Goal: Task Accomplishment & Management: Complete application form

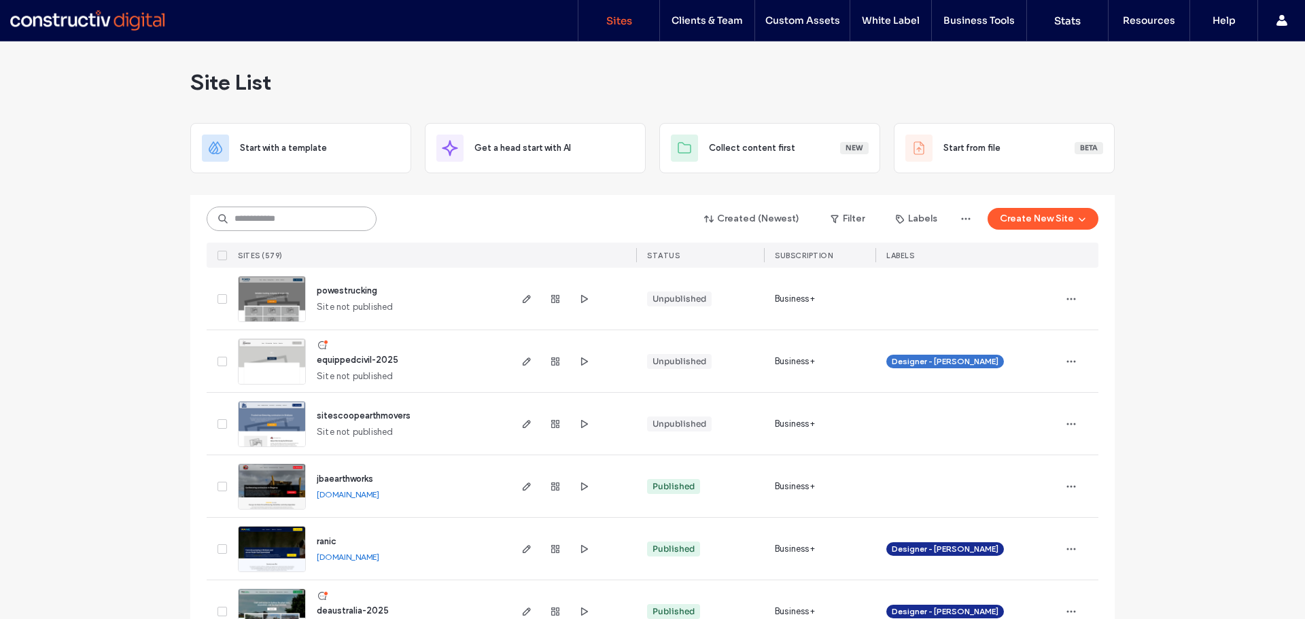
click at [253, 211] on input at bounding box center [292, 219] width 170 height 24
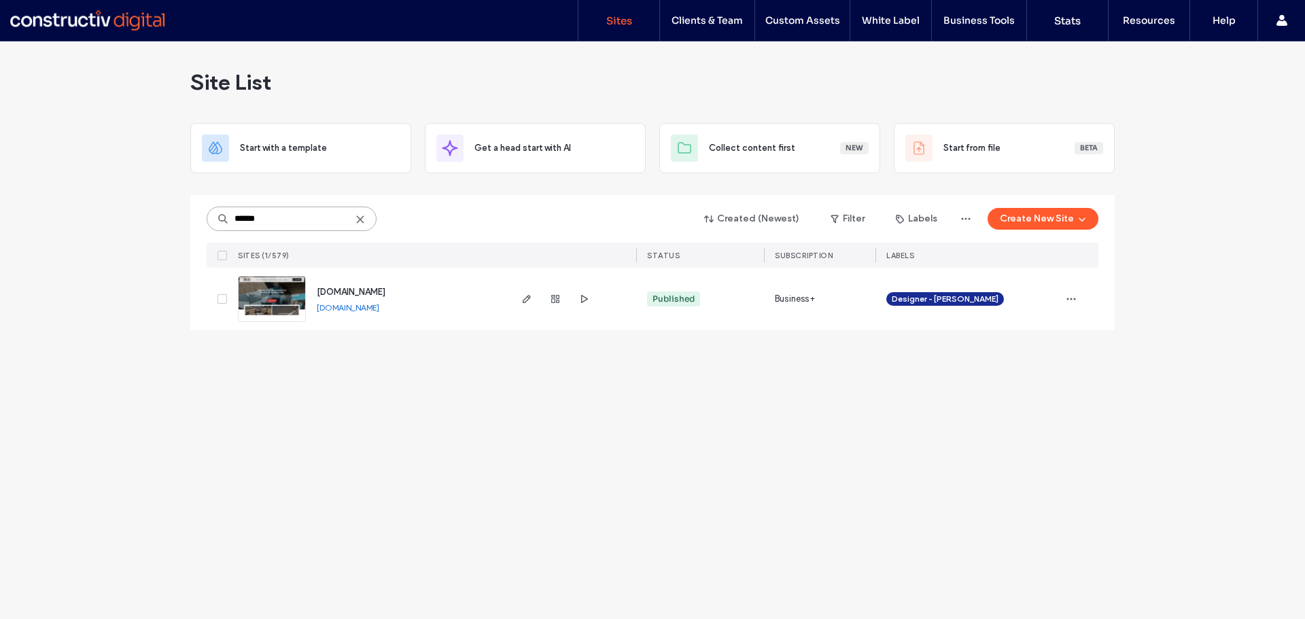
type input "******"
click at [334, 291] on span "[DOMAIN_NAME]" at bounding box center [351, 292] width 69 height 10
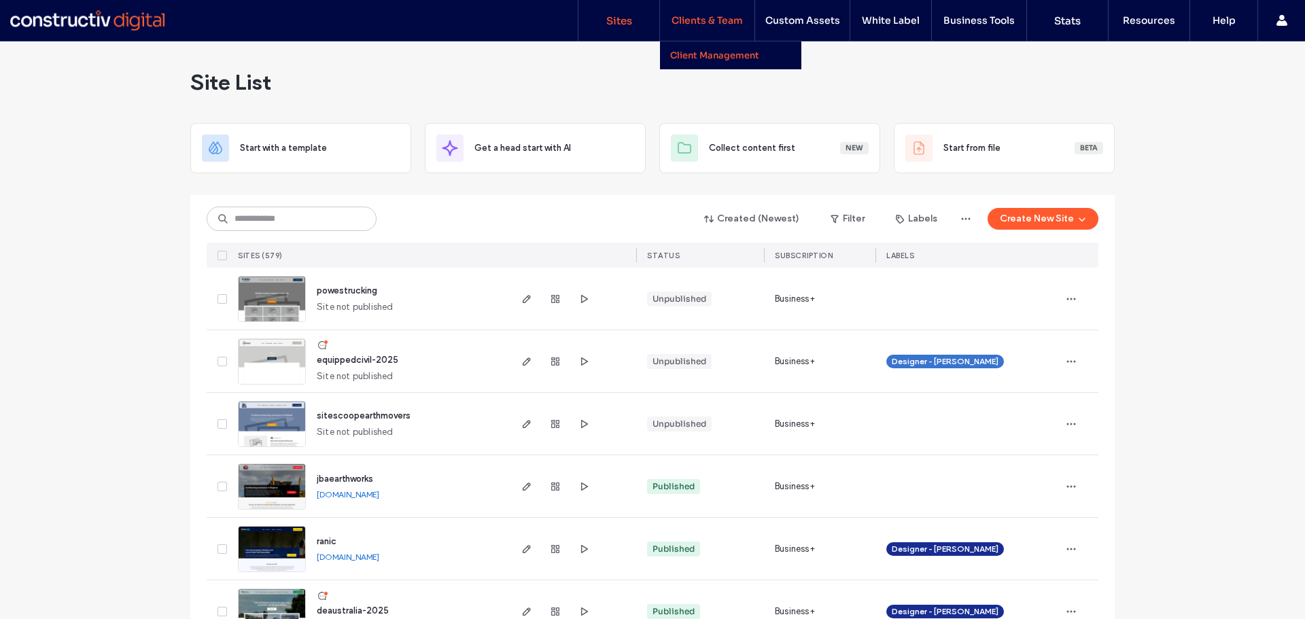
click at [711, 47] on link "Client Management" at bounding box center [735, 55] width 131 height 28
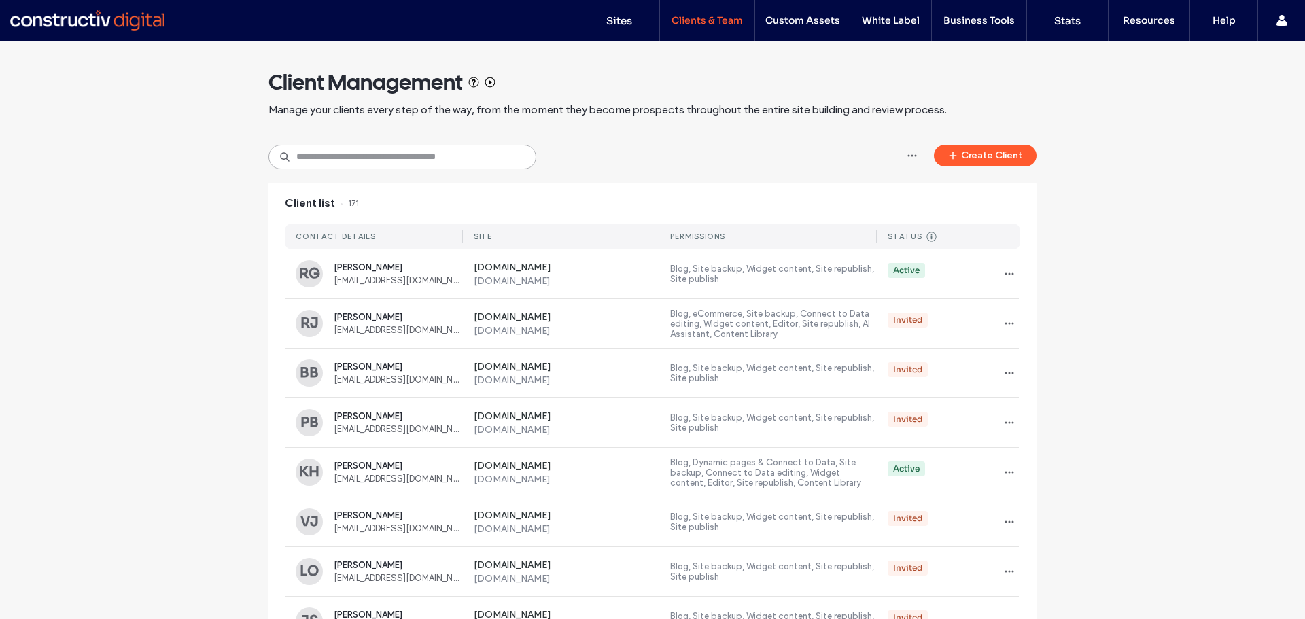
click at [368, 156] on input at bounding box center [402, 157] width 268 height 24
click at [421, 151] on input at bounding box center [402, 157] width 268 height 24
click at [966, 158] on button "Create Client" at bounding box center [985, 156] width 103 height 22
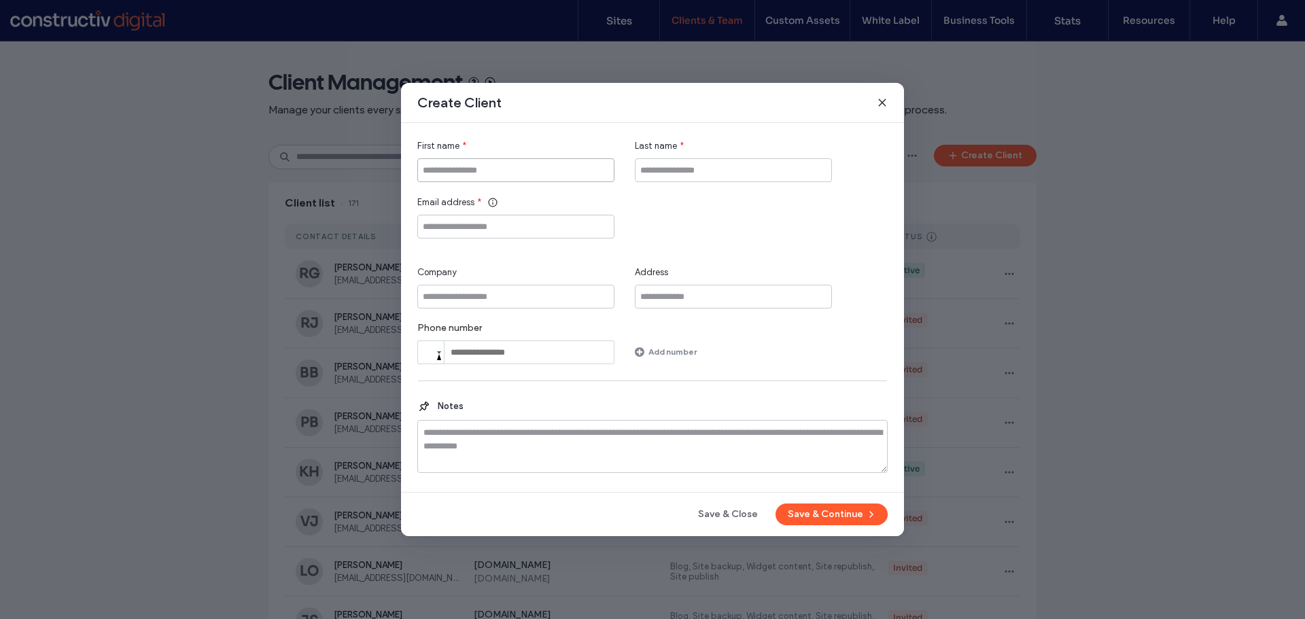
click at [499, 179] on input "First name" at bounding box center [515, 170] width 197 height 24
type input "****"
click at [658, 171] on input "Last name" at bounding box center [733, 170] width 197 height 24
type input "******"
click at [561, 236] on input "Email address" at bounding box center [515, 227] width 197 height 24
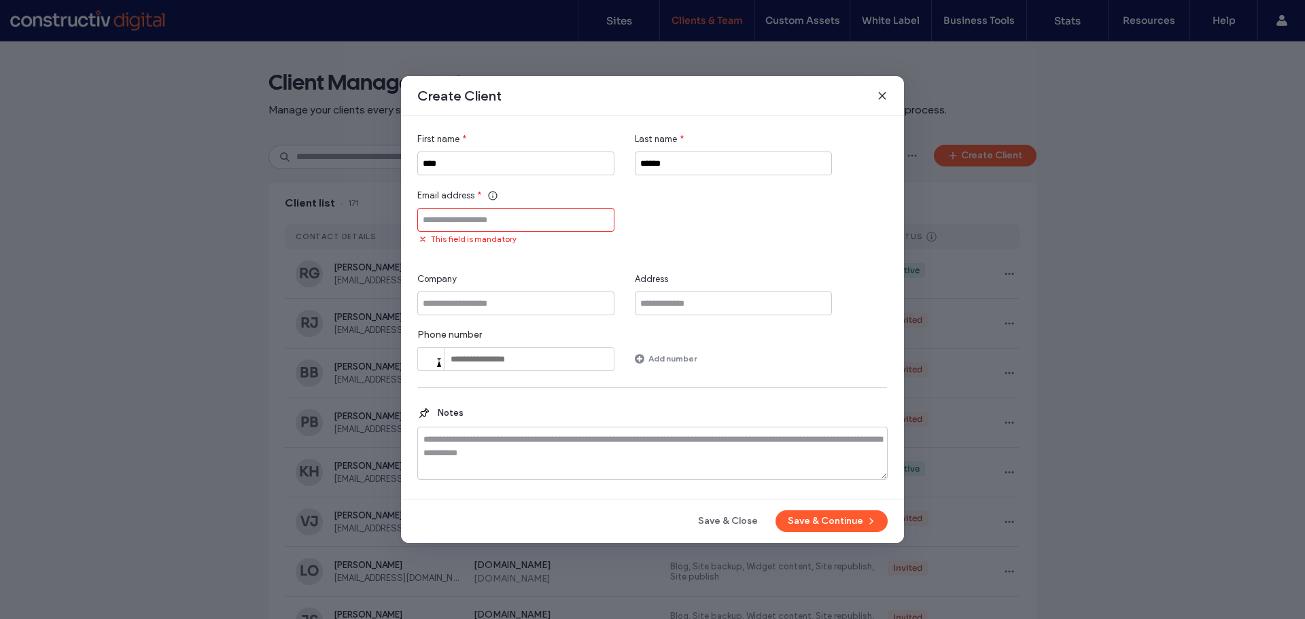
paste input "**********"
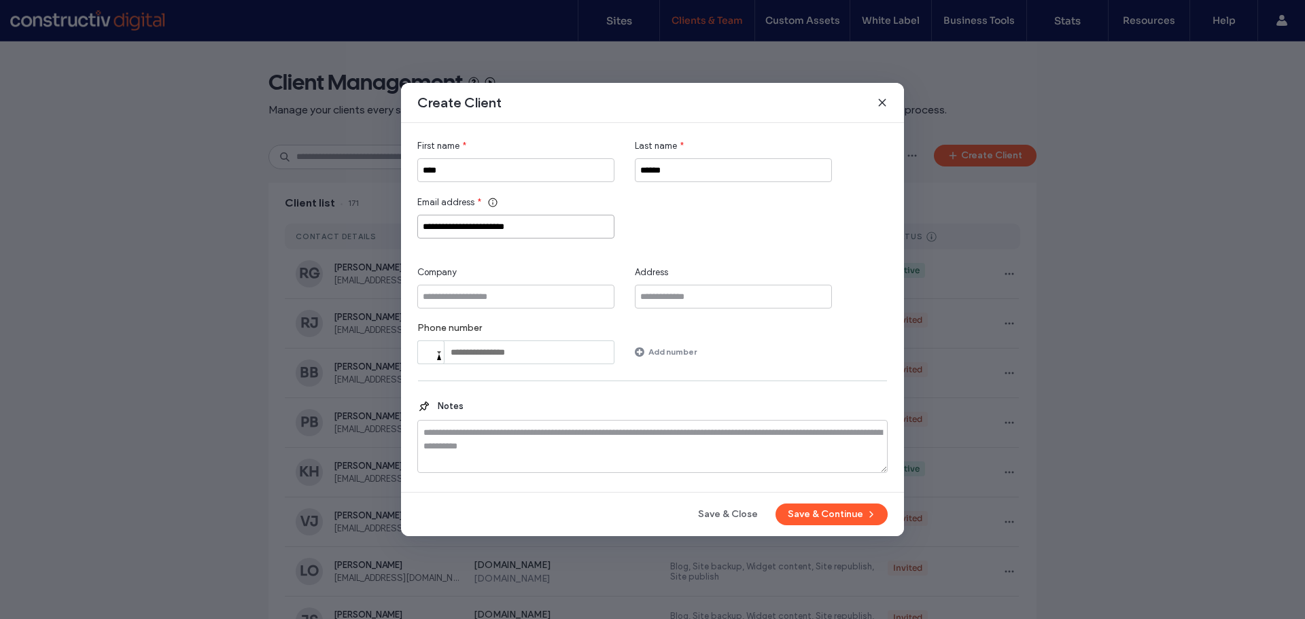
type input "**********"
click at [531, 291] on input "Company" at bounding box center [515, 297] width 197 height 24
type input "**********"
click at [741, 366] on div "**********" at bounding box center [652, 307] width 470 height 336
click at [828, 519] on button "Save & Continue" at bounding box center [831, 515] width 112 height 22
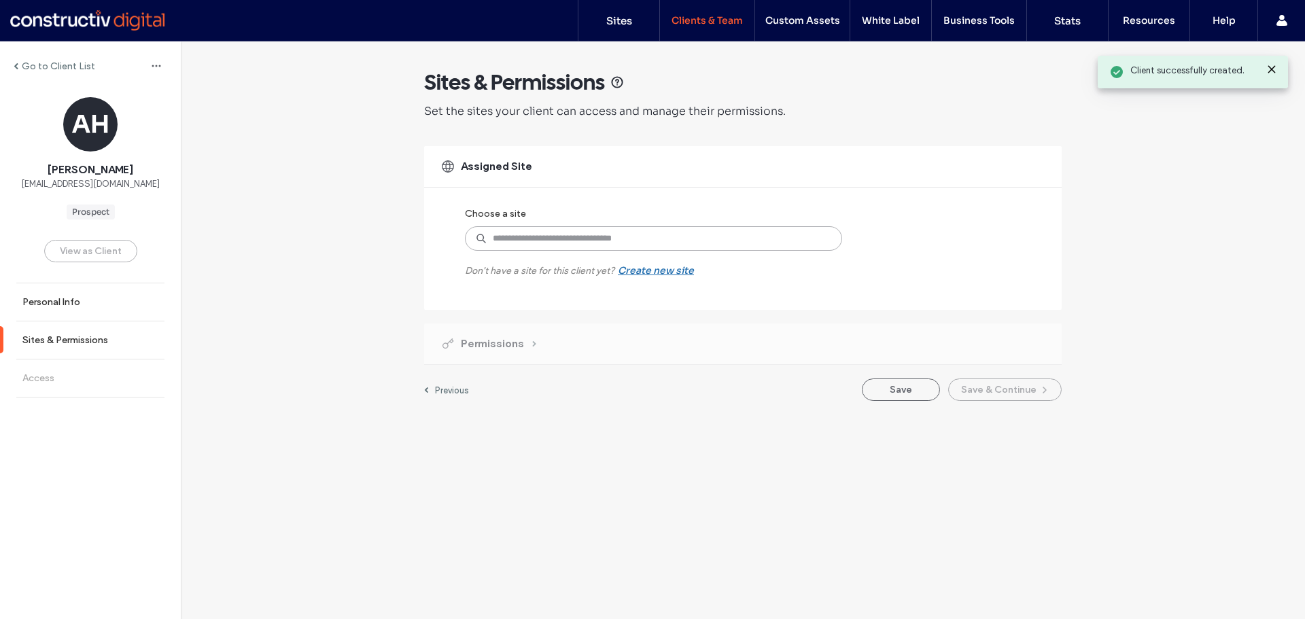
click at [570, 241] on input at bounding box center [653, 238] width 377 height 24
type input "******"
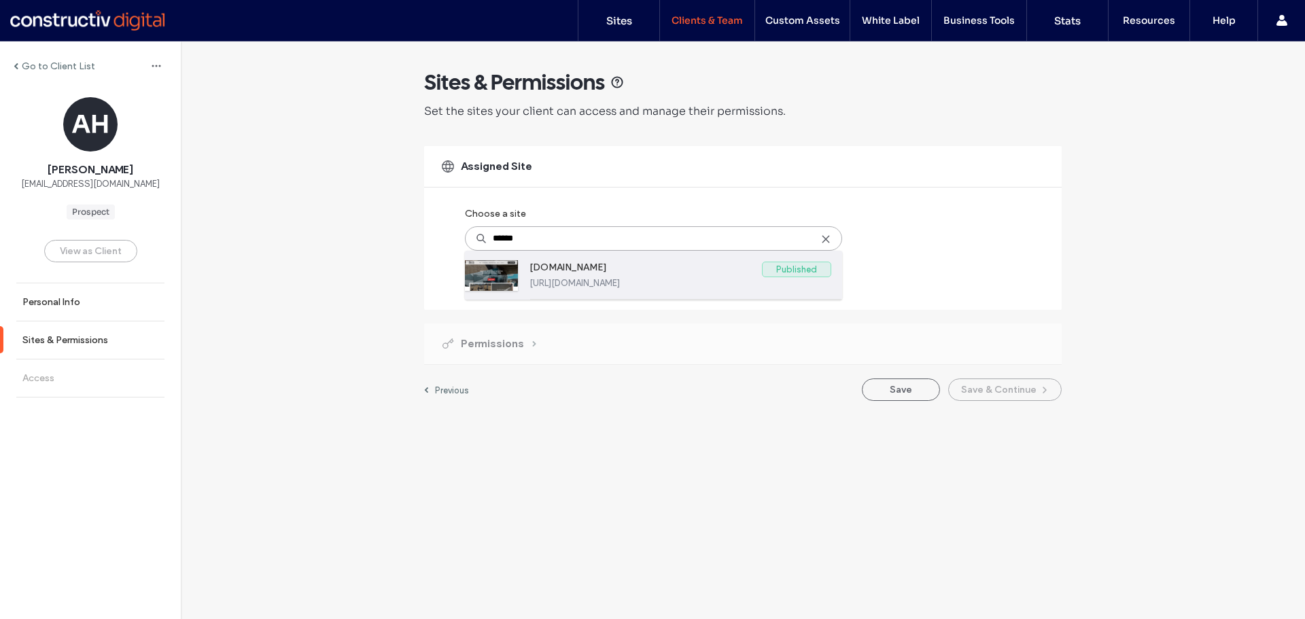
click at [592, 270] on label "[DOMAIN_NAME]" at bounding box center [645, 270] width 232 height 16
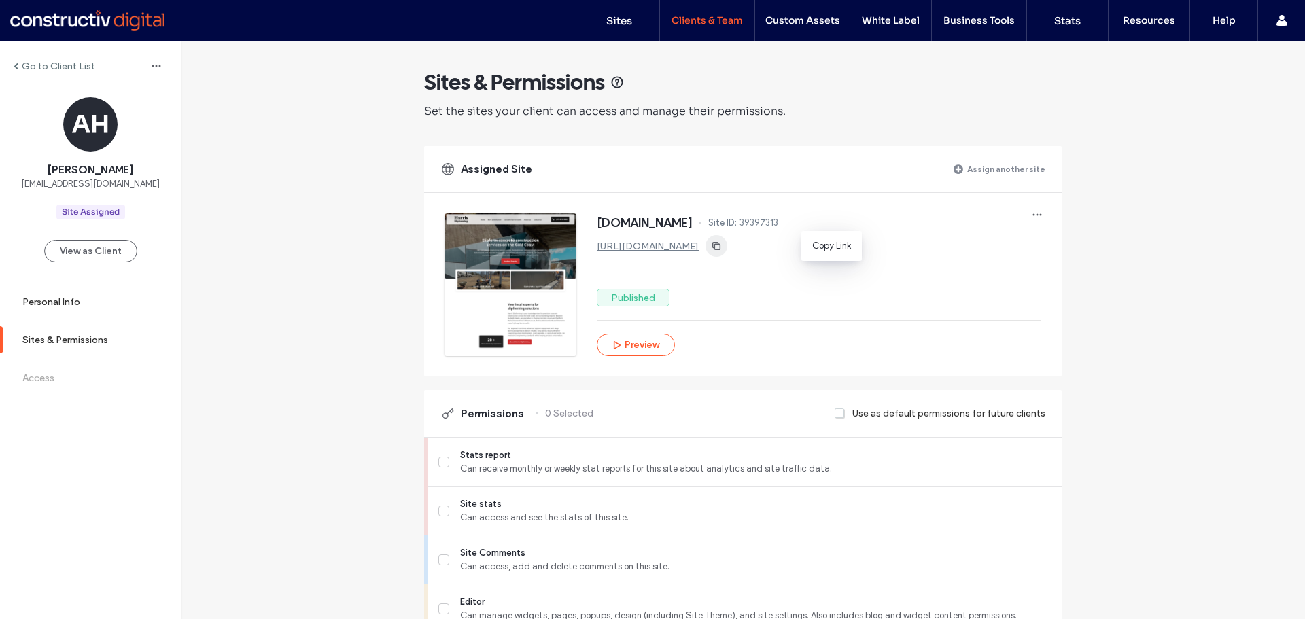
click at [727, 252] on span "button" at bounding box center [716, 246] width 22 height 22
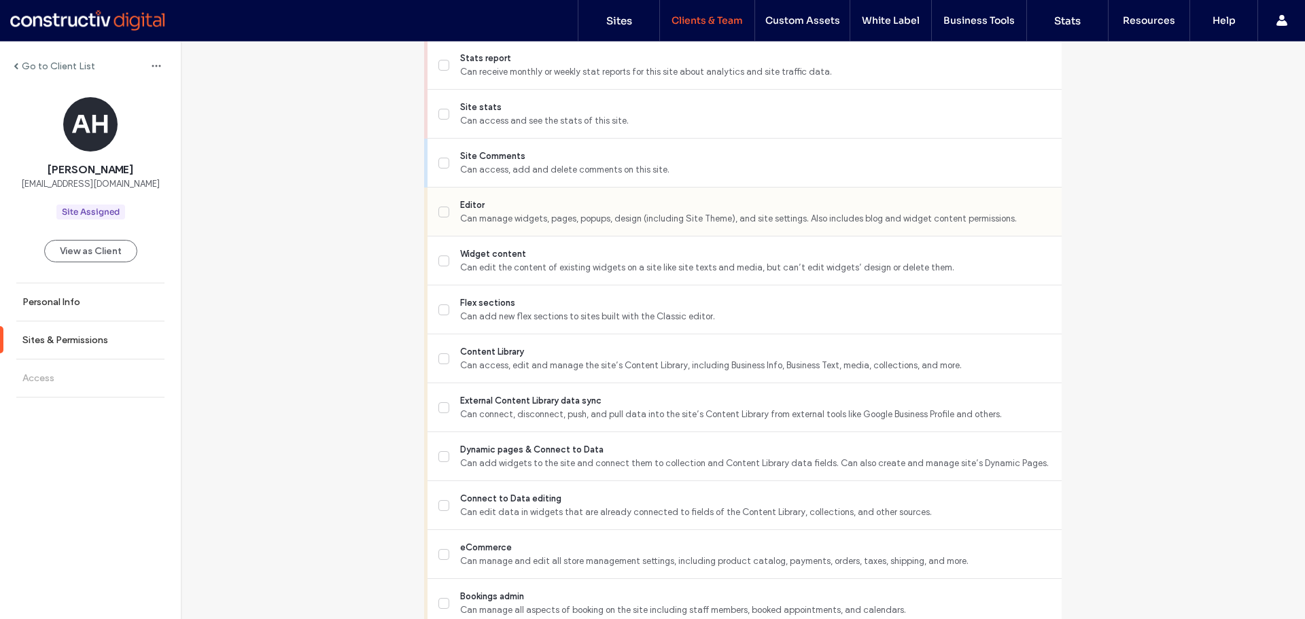
scroll to position [408, 0]
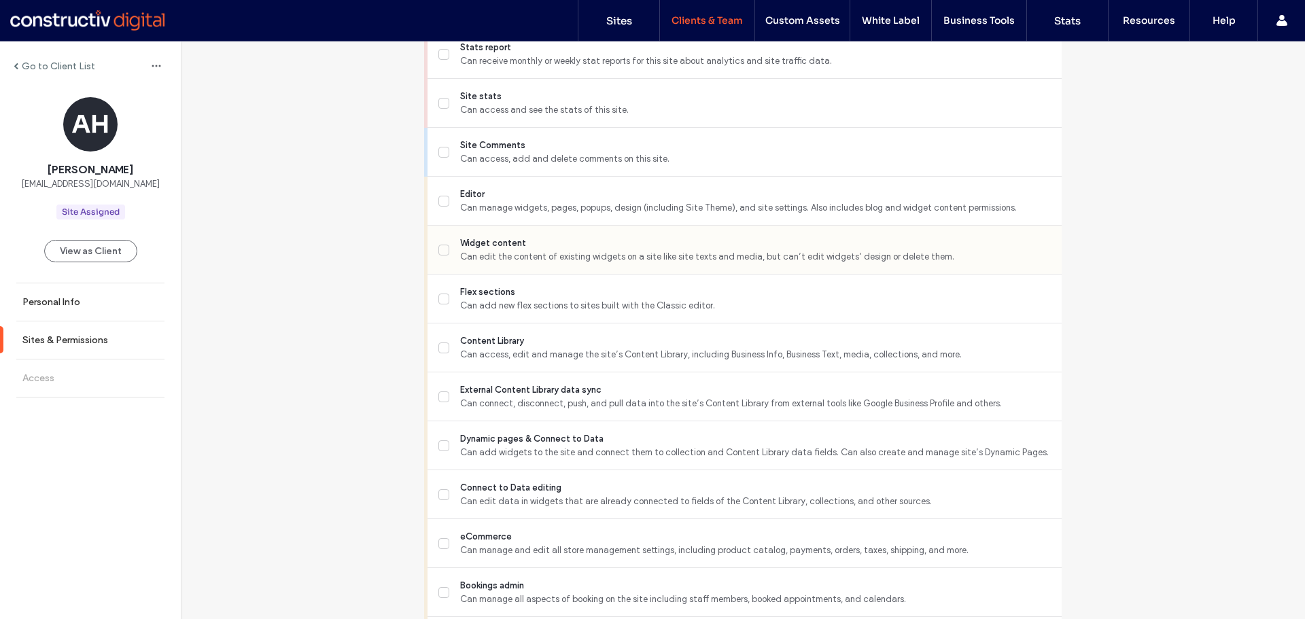
click at [440, 251] on icon at bounding box center [443, 249] width 7 height 5
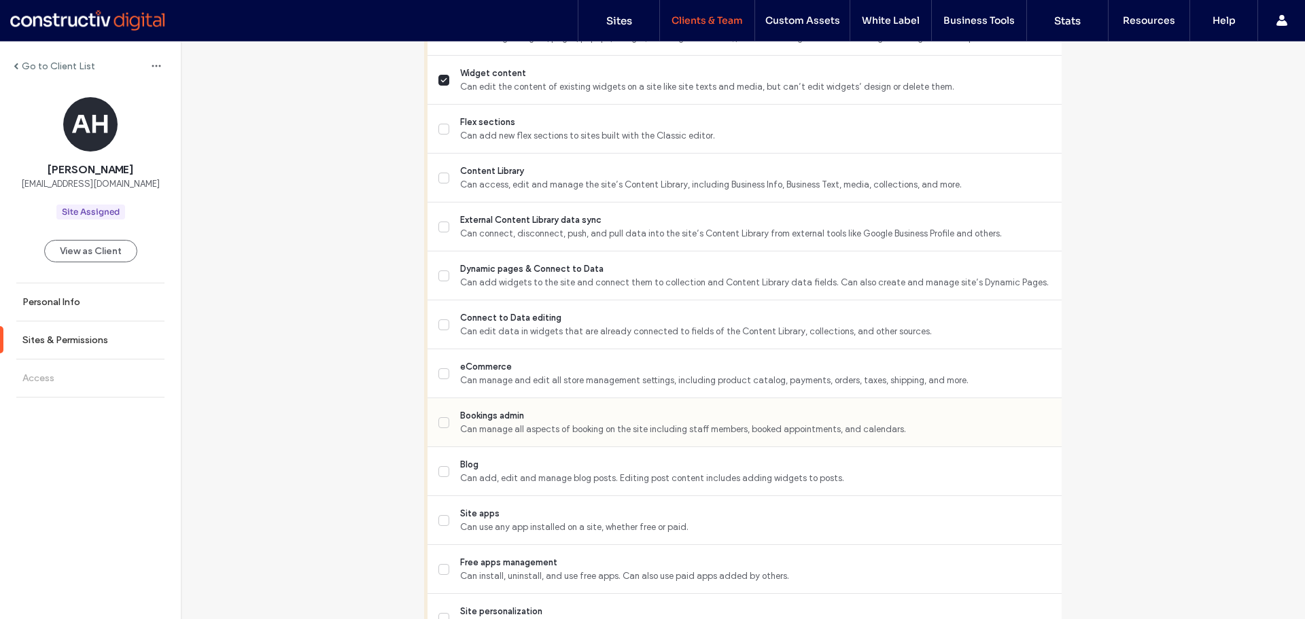
scroll to position [680, 0]
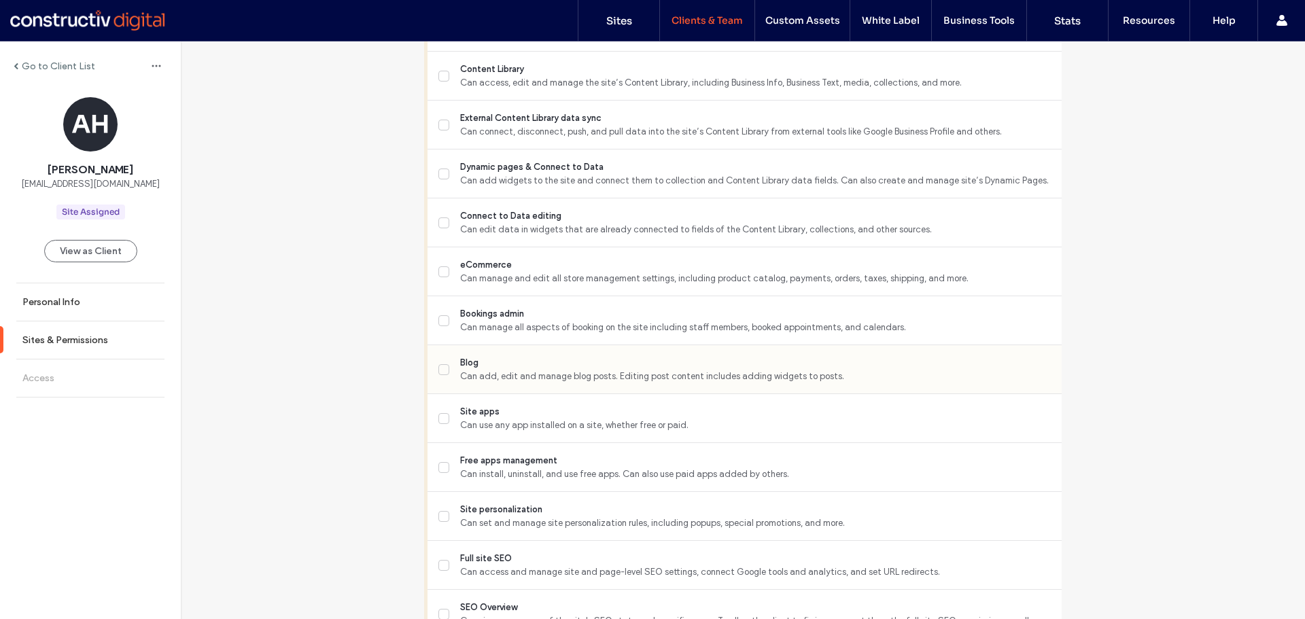
click at [443, 366] on span at bounding box center [443, 369] width 11 height 11
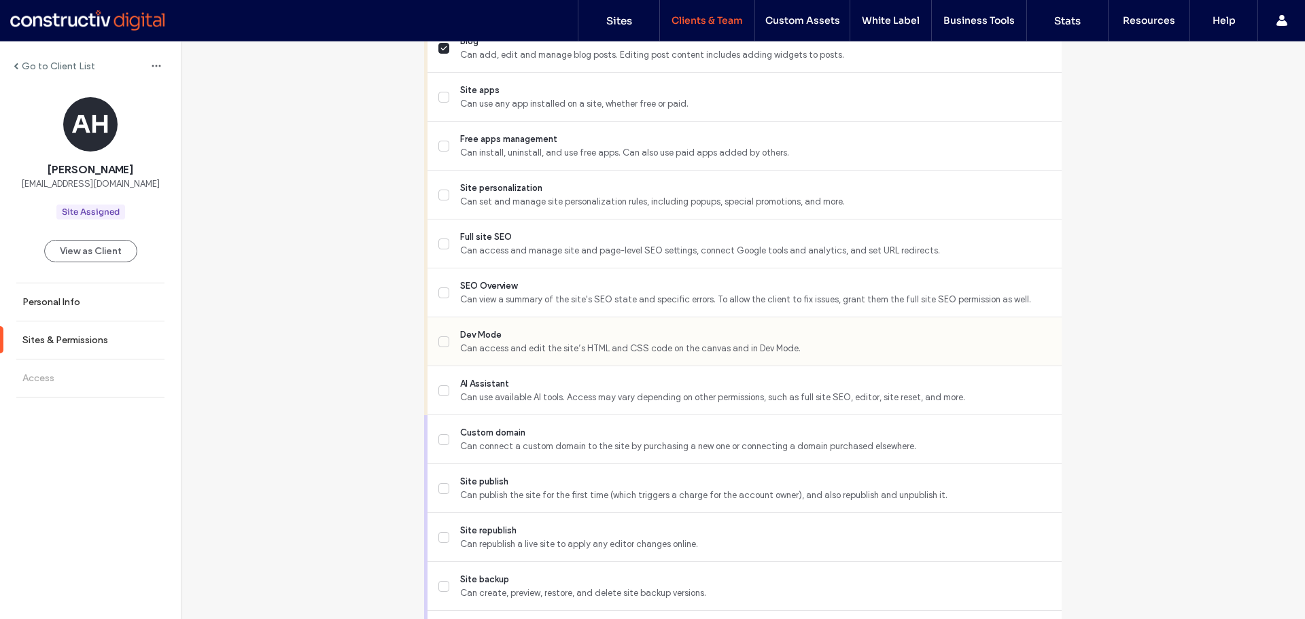
scroll to position [1087, 0]
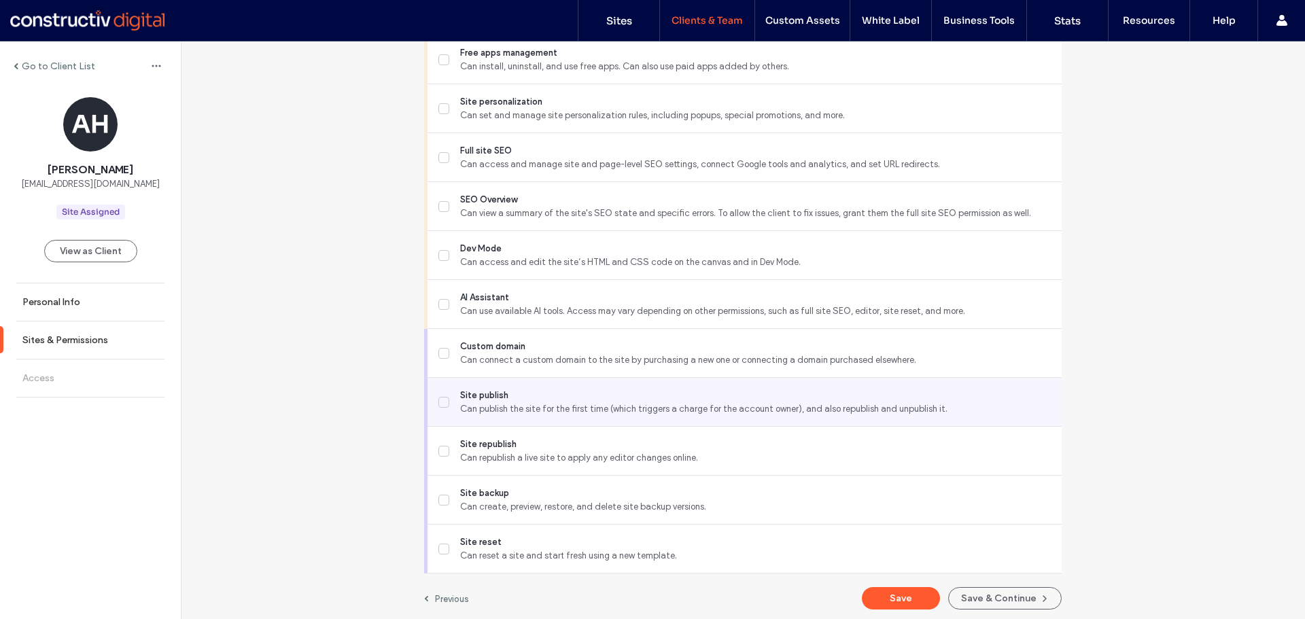
click at [444, 410] on label "Site publish Can publish the site for the first time (which triggers a charge f…" at bounding box center [744, 402] width 612 height 27
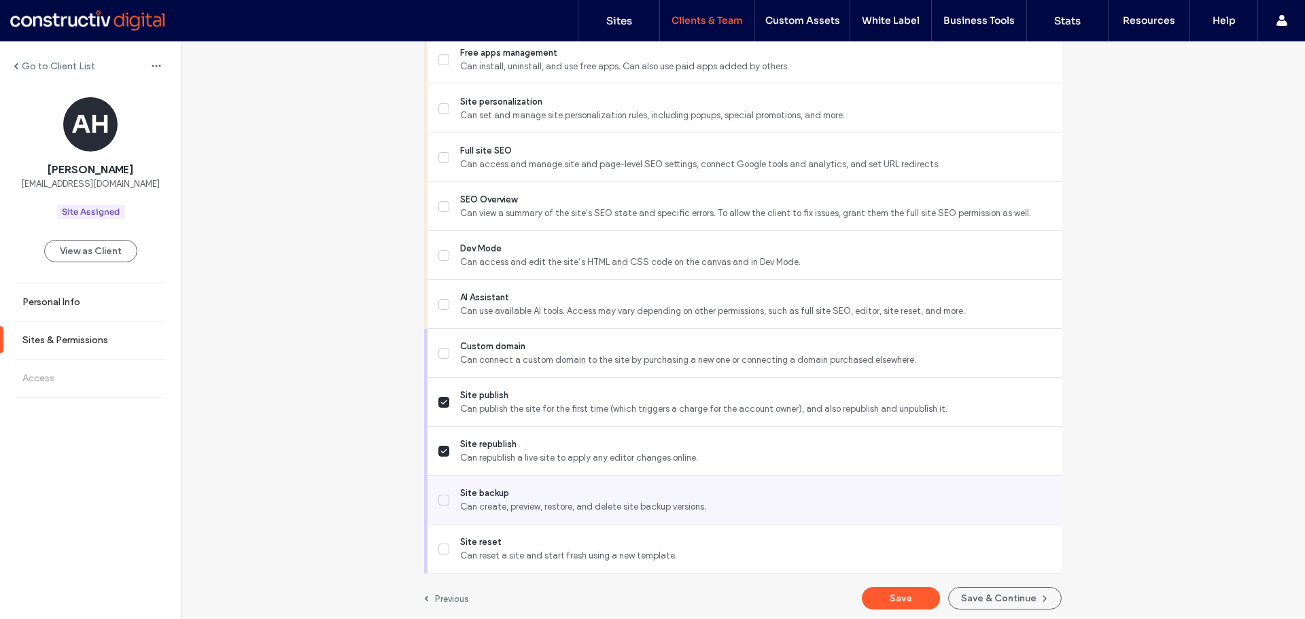
click at [438, 495] on label "Site backup Can create, preview, restore, and delete site backup versions." at bounding box center [744, 500] width 612 height 27
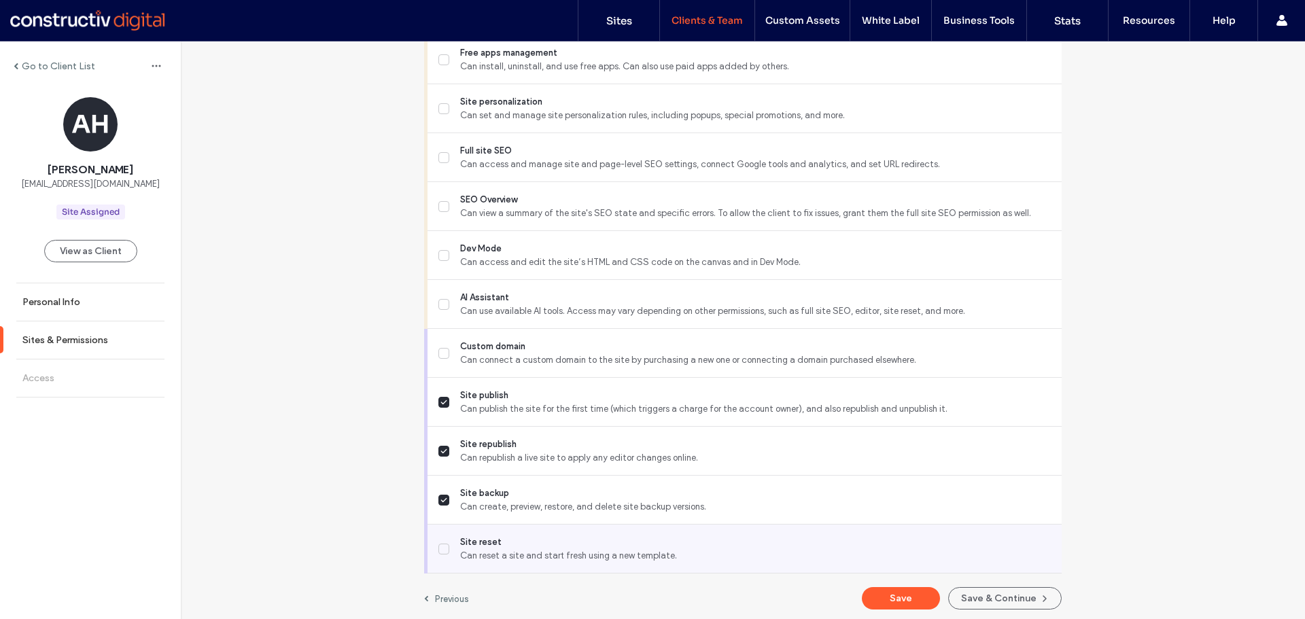
click at [441, 544] on span at bounding box center [443, 549] width 11 height 11
click at [452, 547] on label "Site reset Can reset a site and start fresh using a new template." at bounding box center [744, 548] width 612 height 27
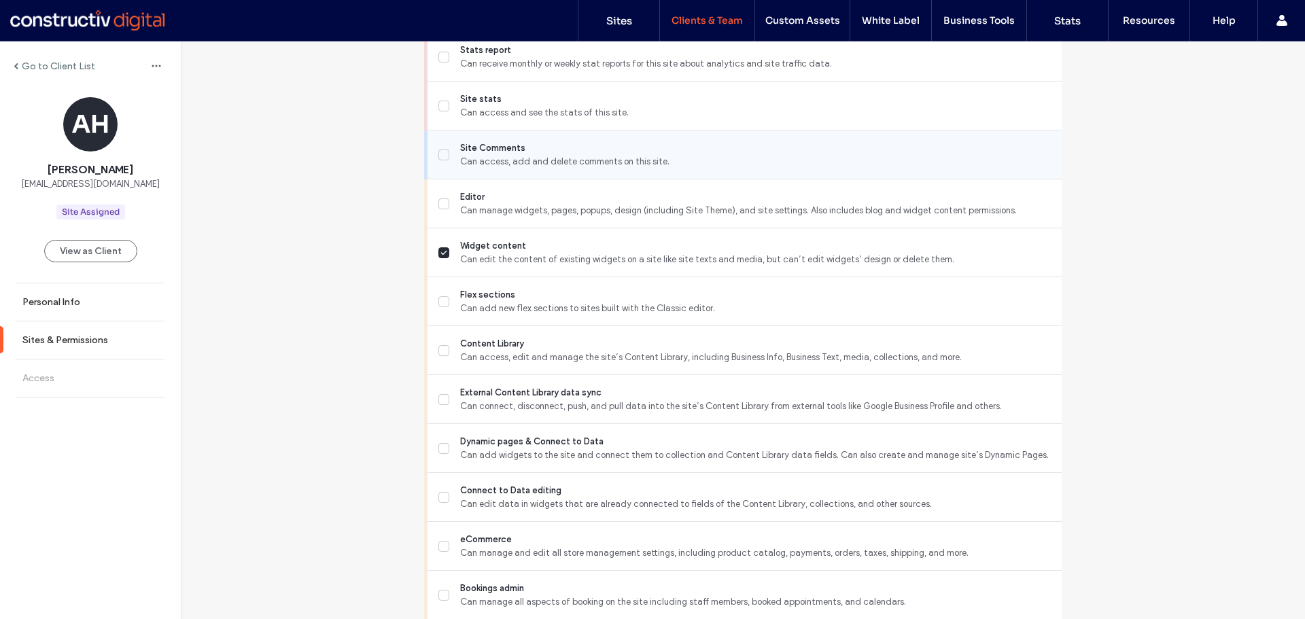
scroll to position [408, 0]
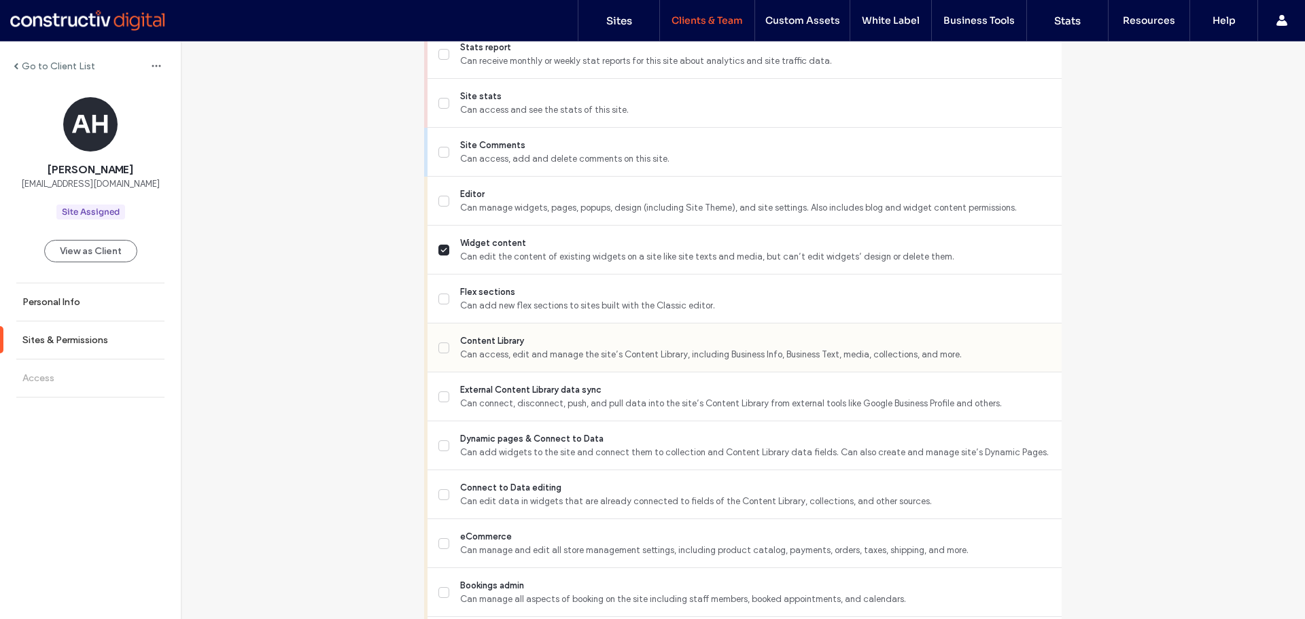
click at [439, 353] on label "Content Library Can access, edit and manage the site’s Content Library, includi…" at bounding box center [744, 347] width 612 height 27
click at [445, 346] on label "Content Library Can access, edit and manage the site’s Content Library, includi…" at bounding box center [744, 347] width 612 height 27
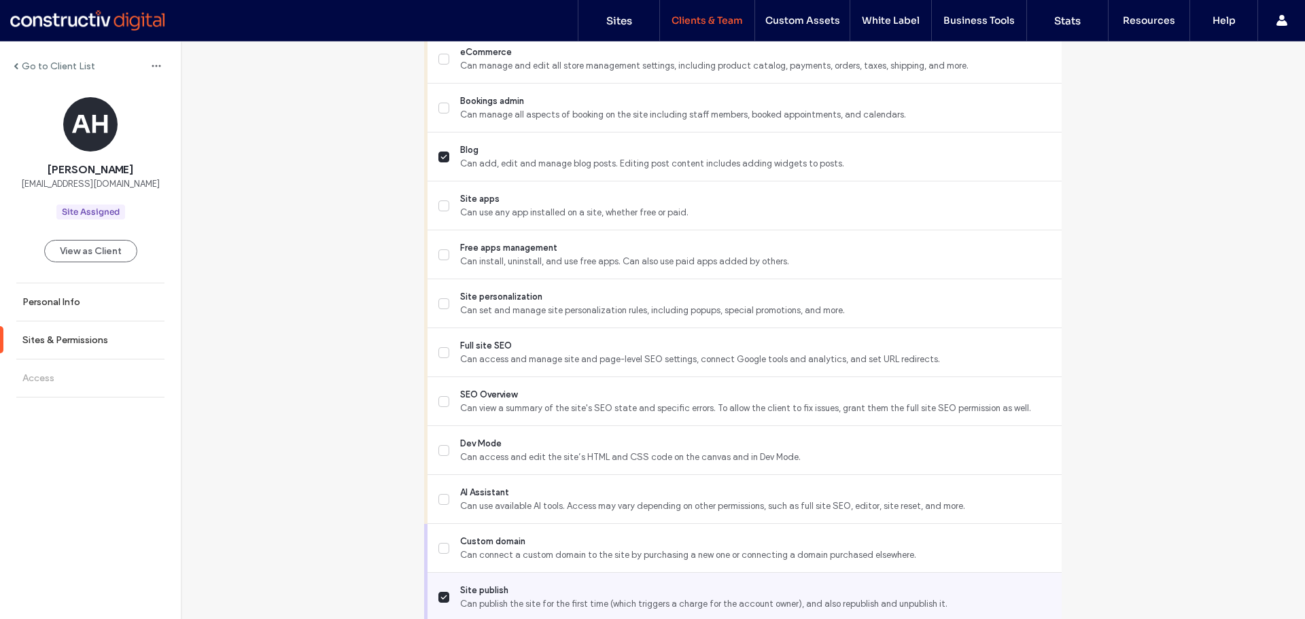
scroll to position [1091, 0]
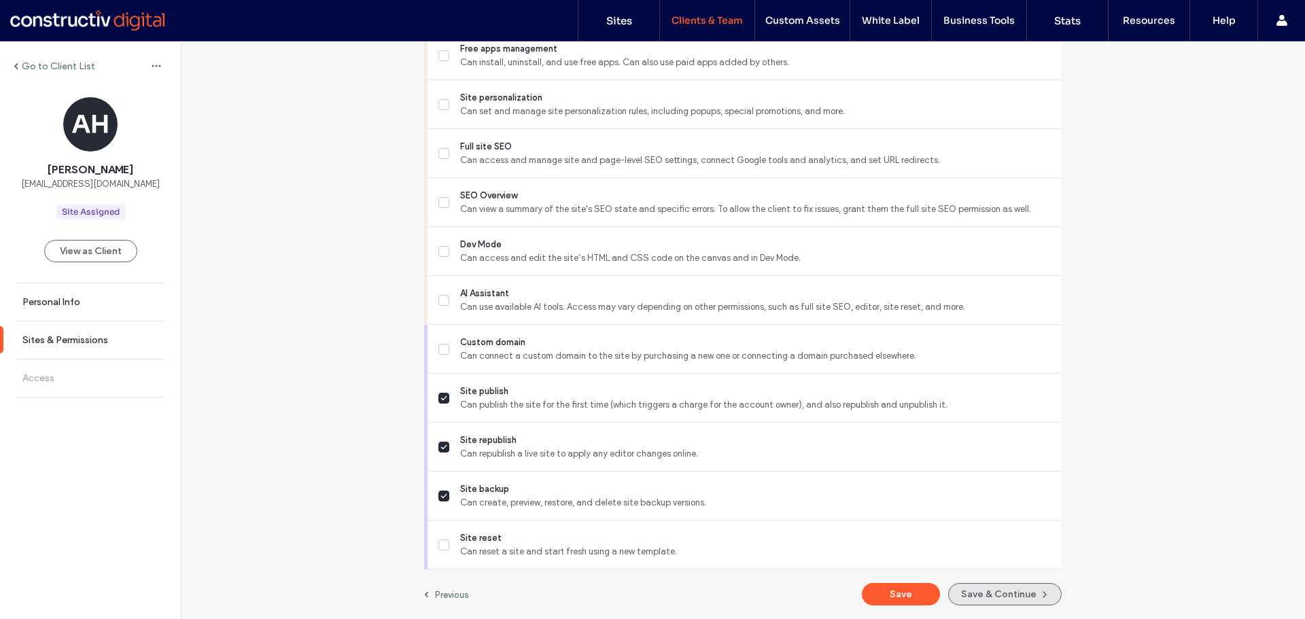
click at [973, 594] on button "Save & Continue" at bounding box center [1004, 594] width 113 height 22
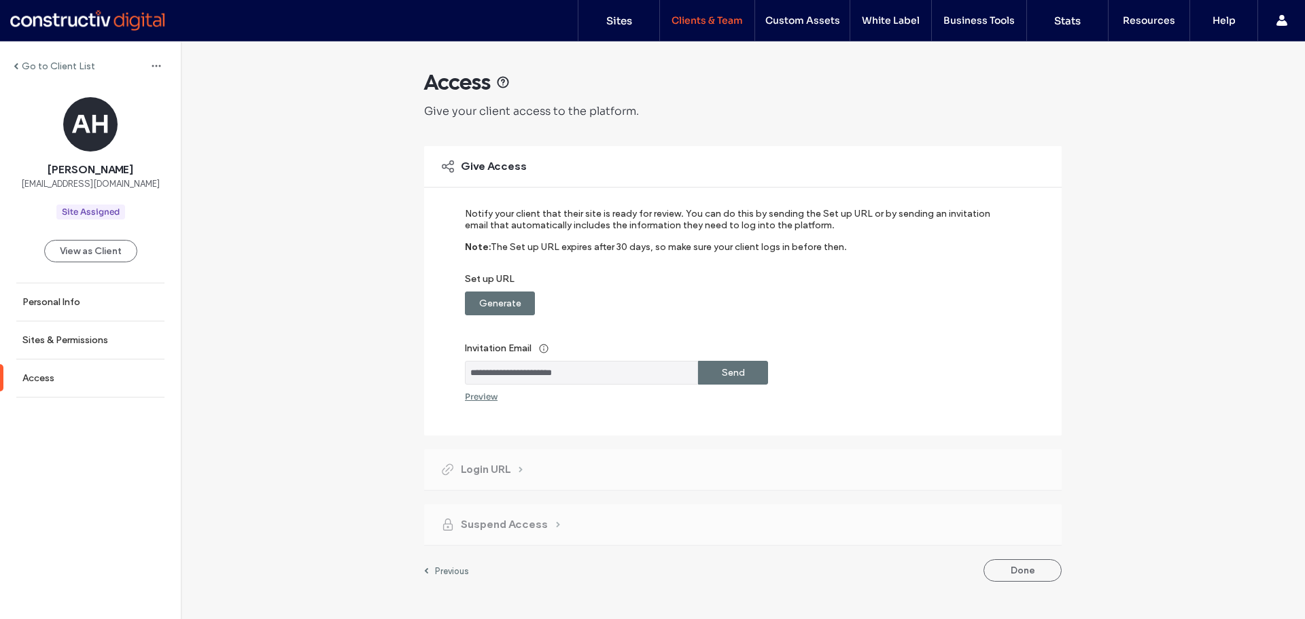
click at [524, 303] on div "Generate" at bounding box center [500, 304] width 70 height 24
click at [742, 370] on label "Send" at bounding box center [733, 372] width 23 height 25
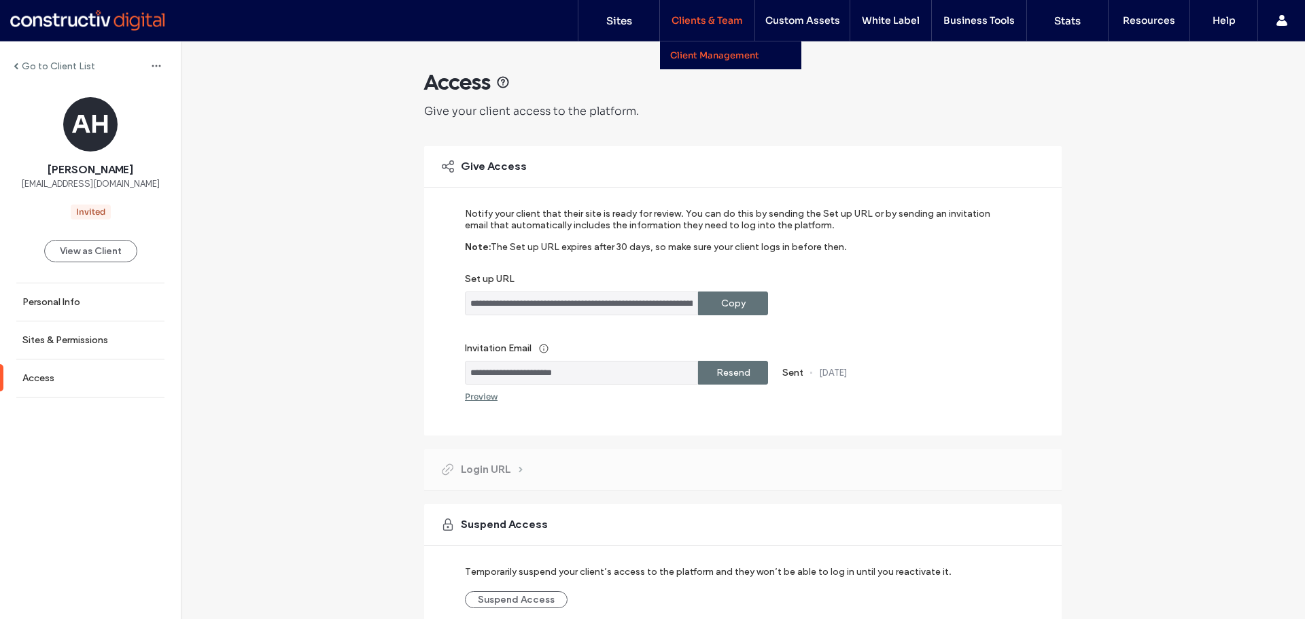
click at [707, 20] on label "Clients & Team" at bounding box center [706, 20] width 71 height 12
click at [706, 65] on link "Client Management" at bounding box center [735, 55] width 131 height 28
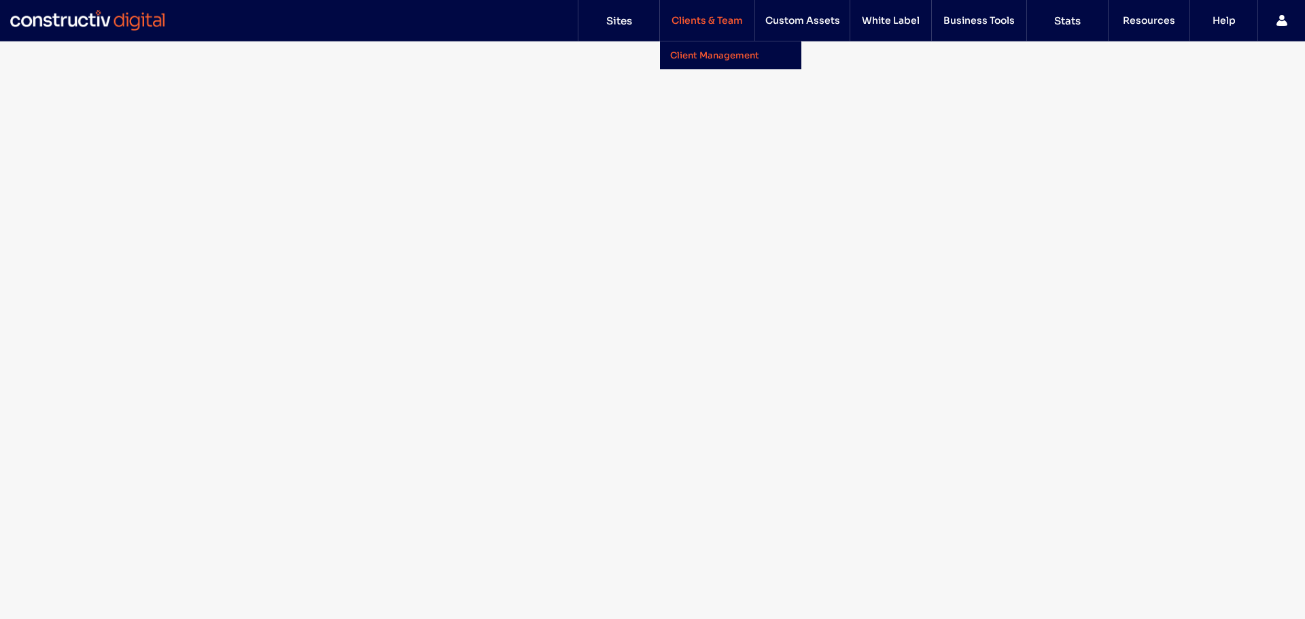
click at [711, 58] on label "Client Management" at bounding box center [714, 56] width 89 height 12
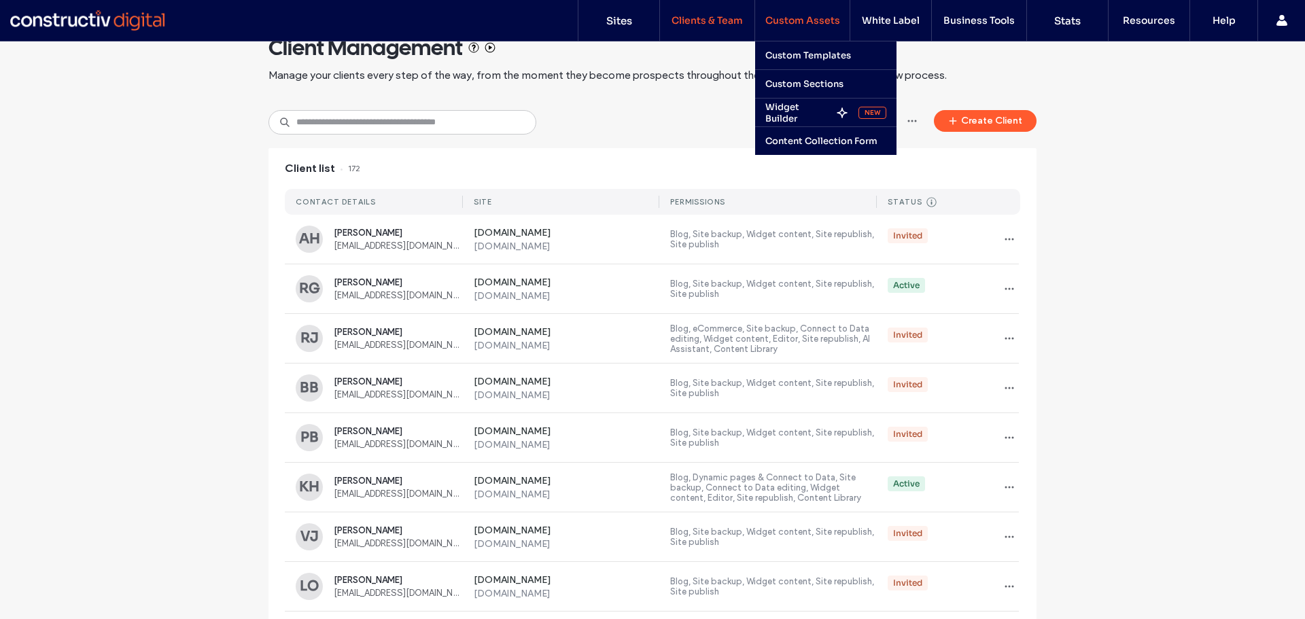
scroll to position [68, 0]
